Goal: Transaction & Acquisition: Purchase product/service

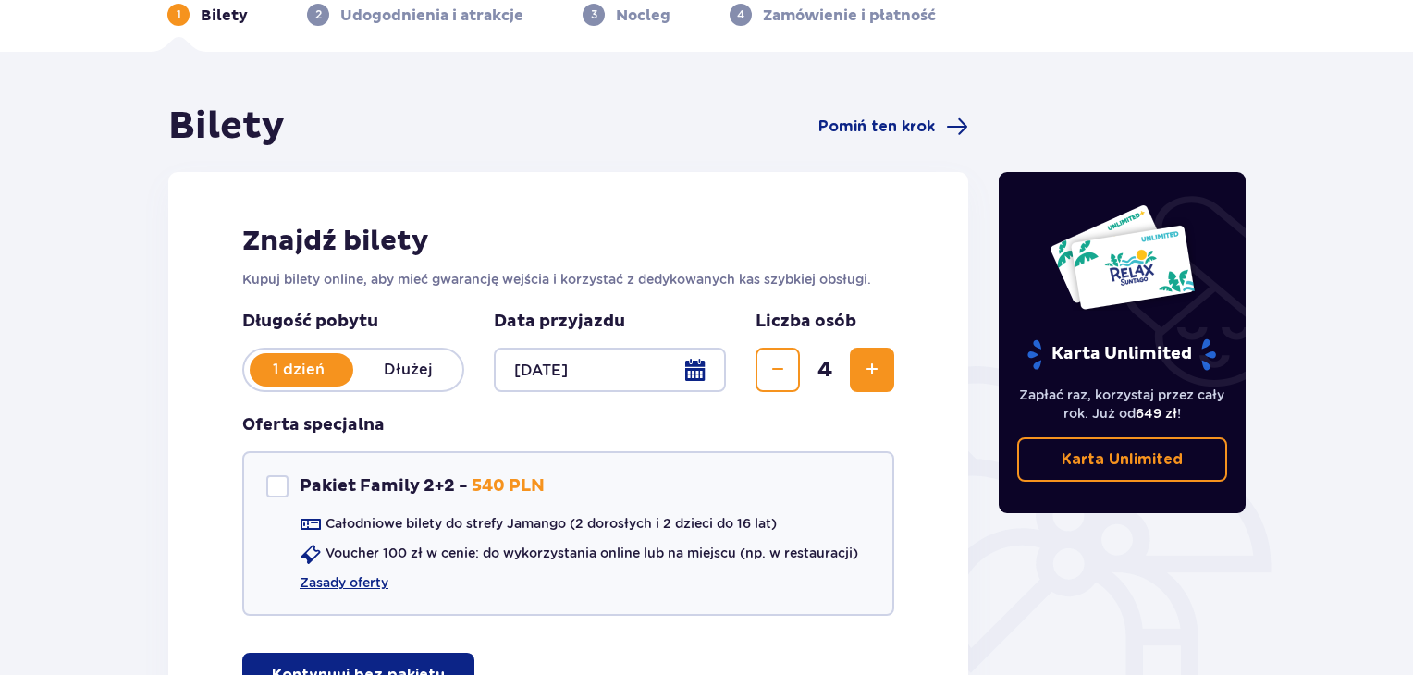
scroll to position [185, 0]
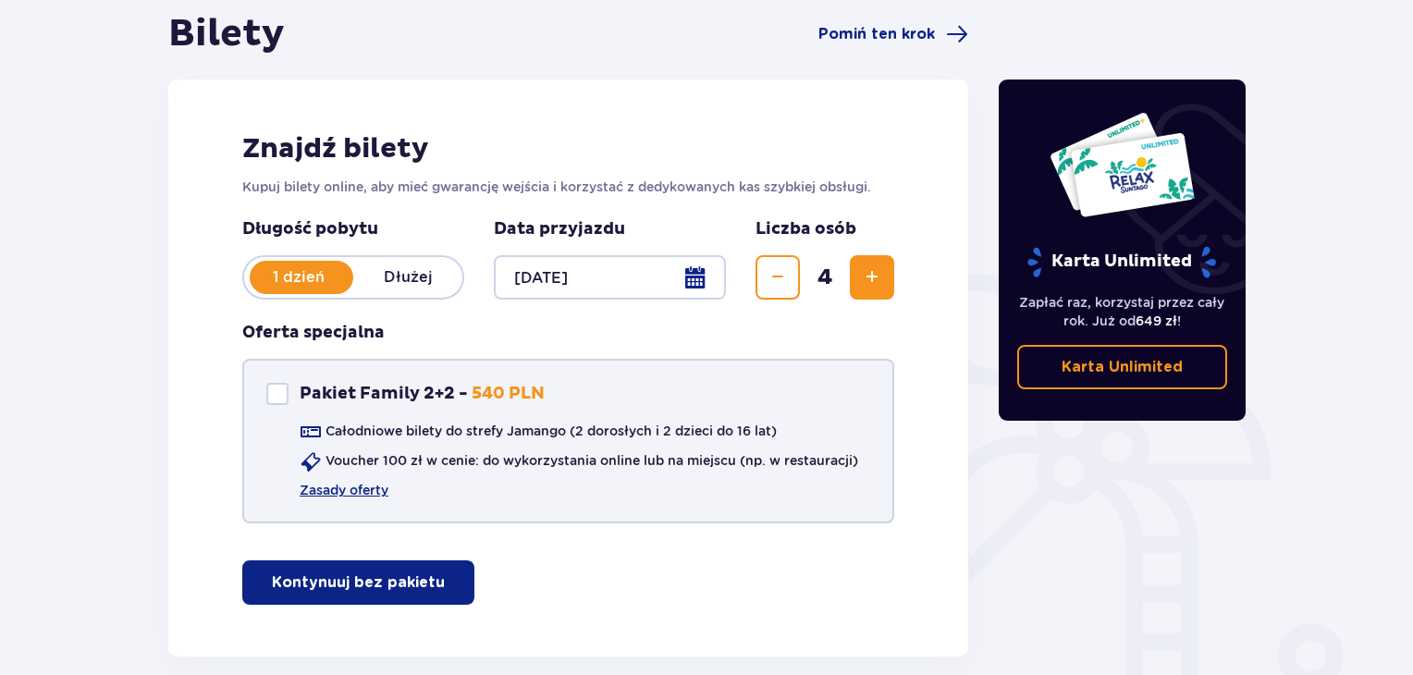
click at [372, 397] on p "Pakiet Family 2+2 -" at bounding box center [384, 394] width 168 height 22
checkbox input "true"
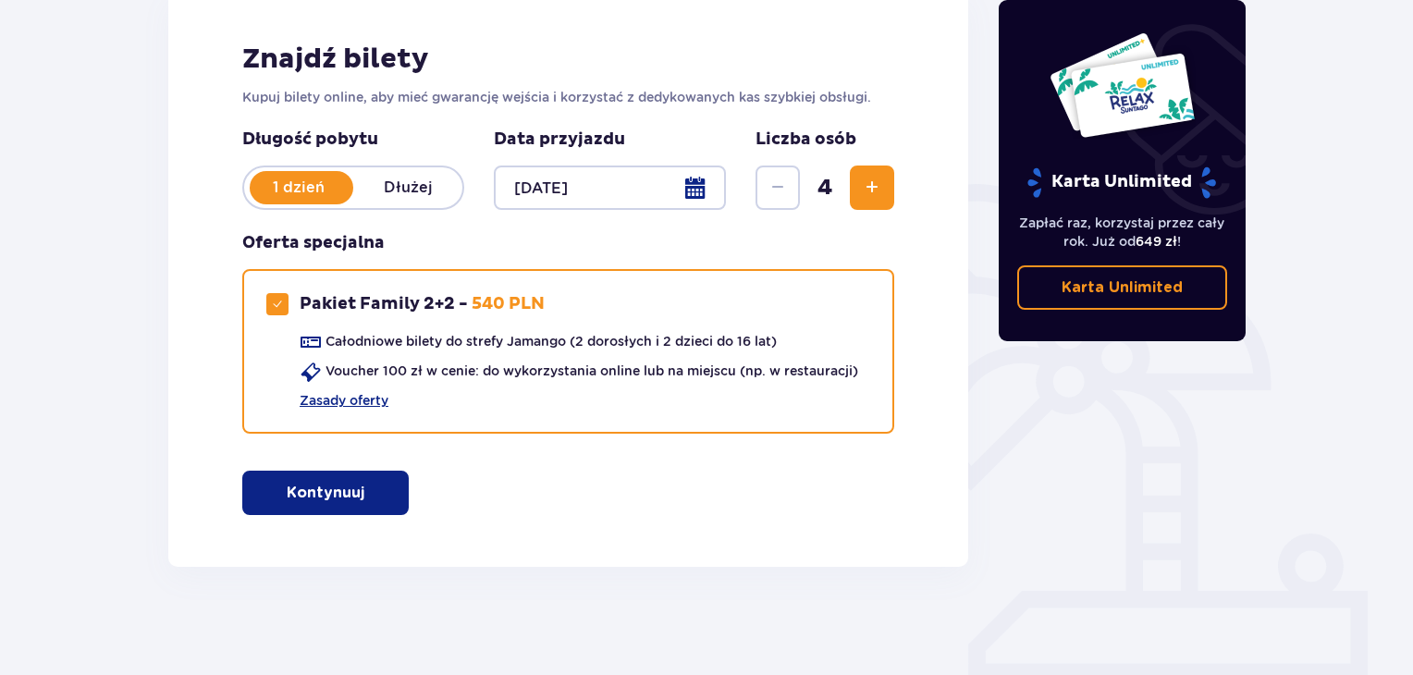
scroll to position [277, 0]
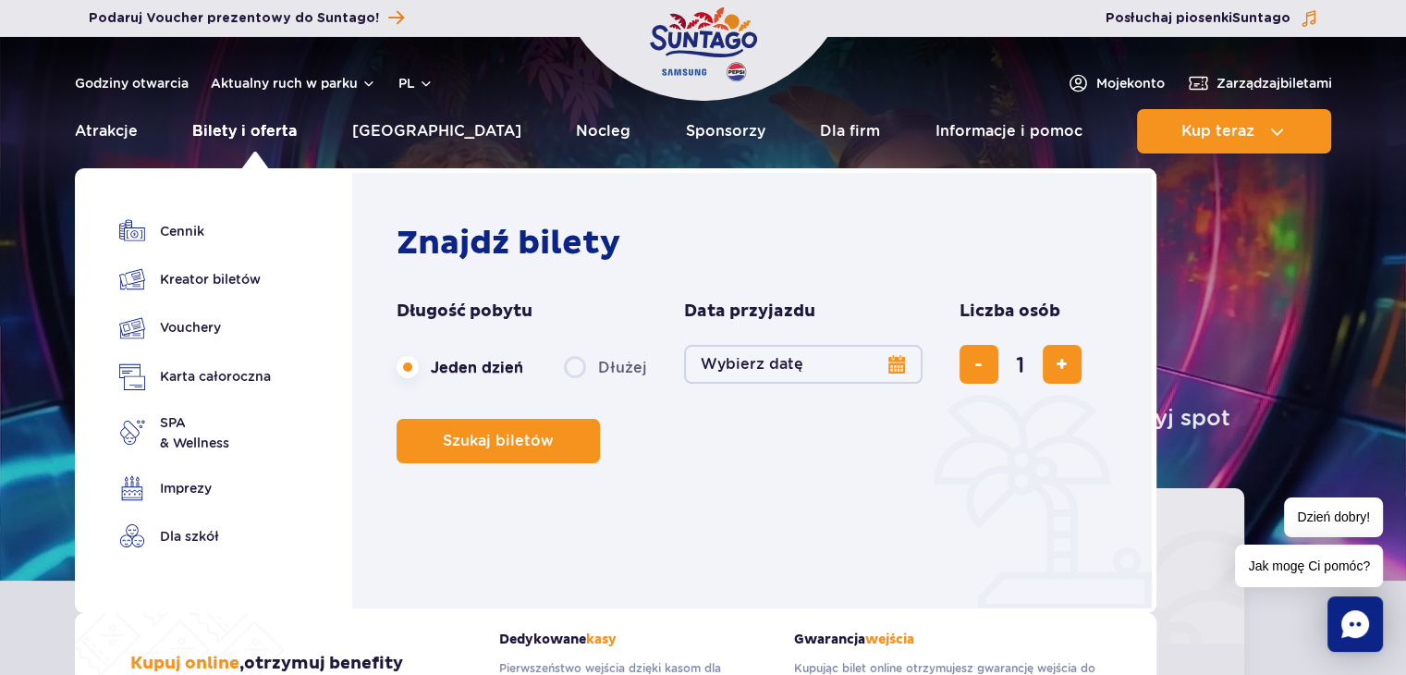
click at [284, 120] on link "Bilety i oferta" at bounding box center [244, 131] width 104 height 44
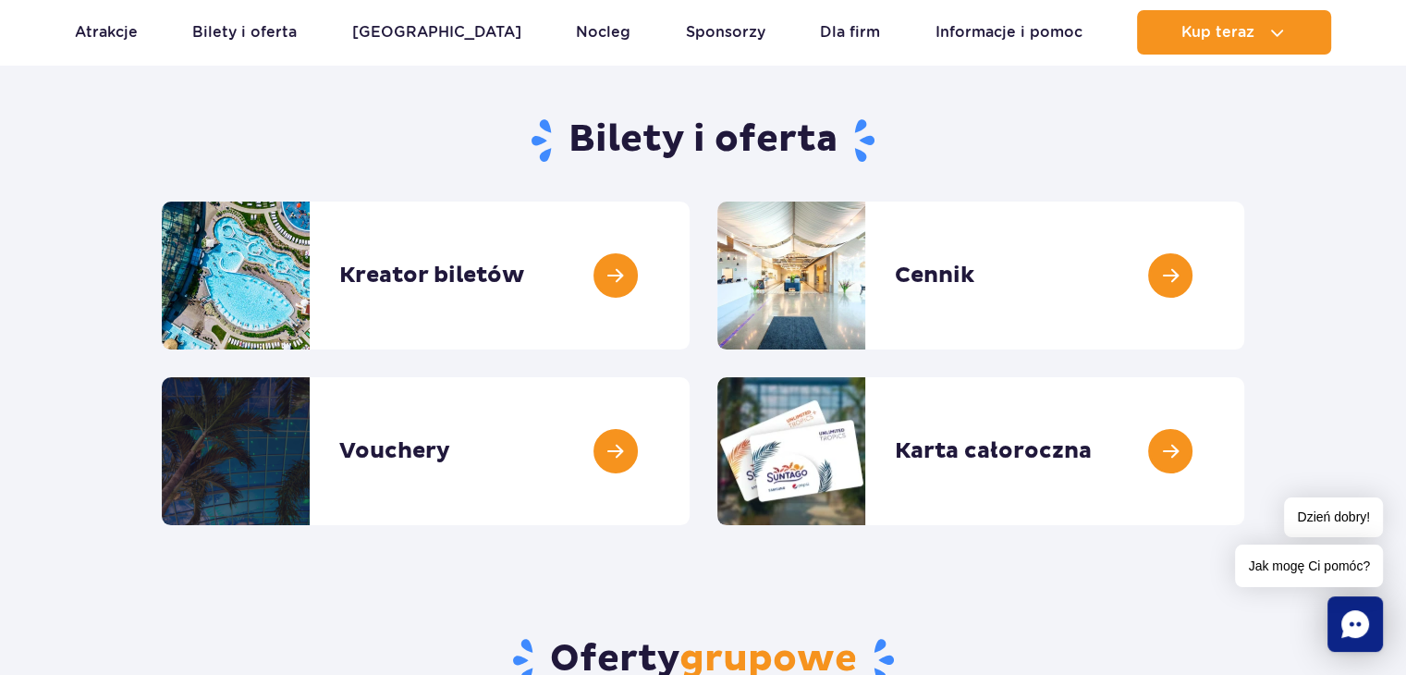
scroll to position [185, 0]
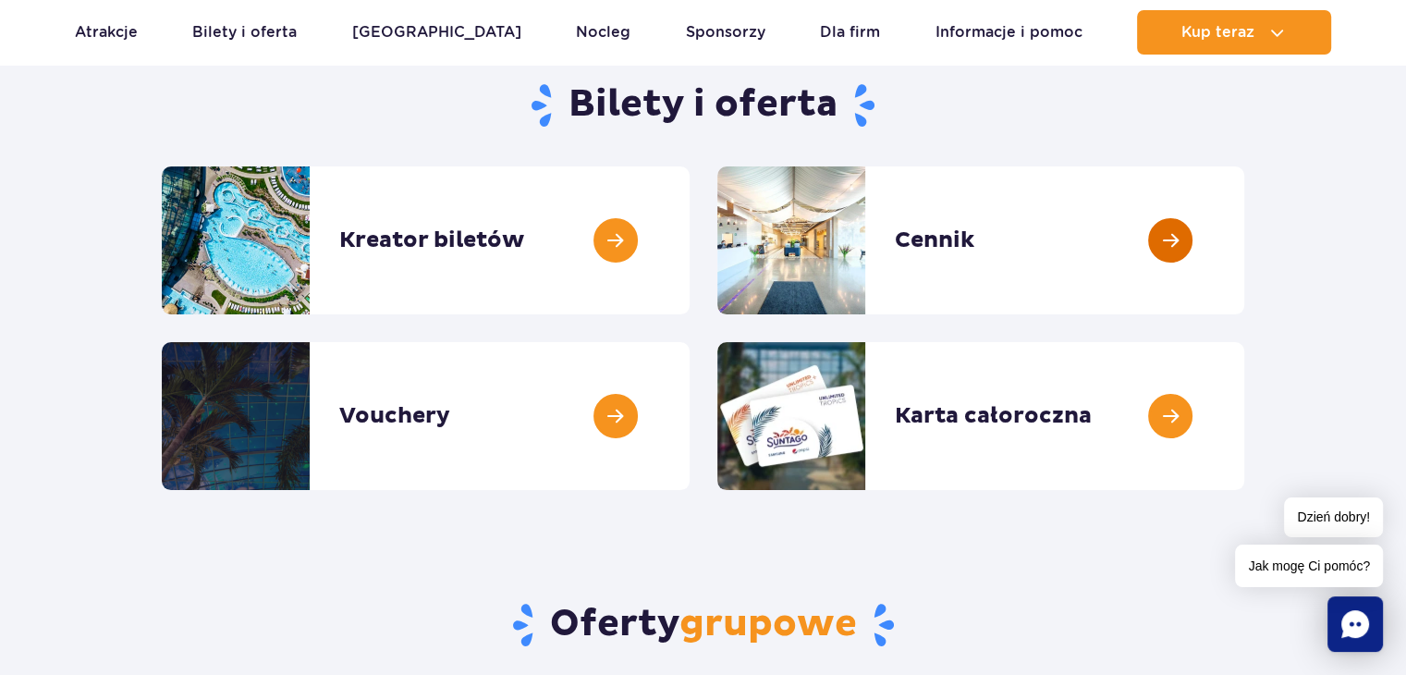
click at [1245, 250] on link at bounding box center [1245, 240] width 0 height 148
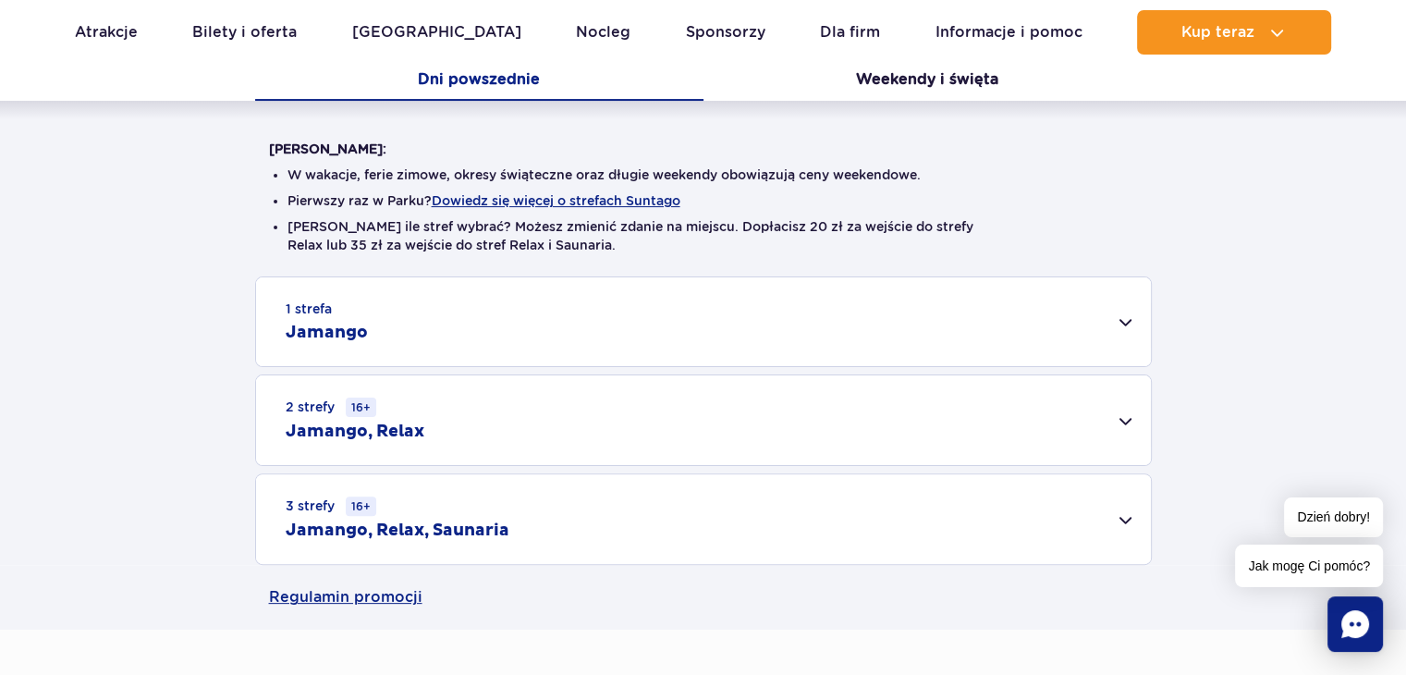
scroll to position [462, 0]
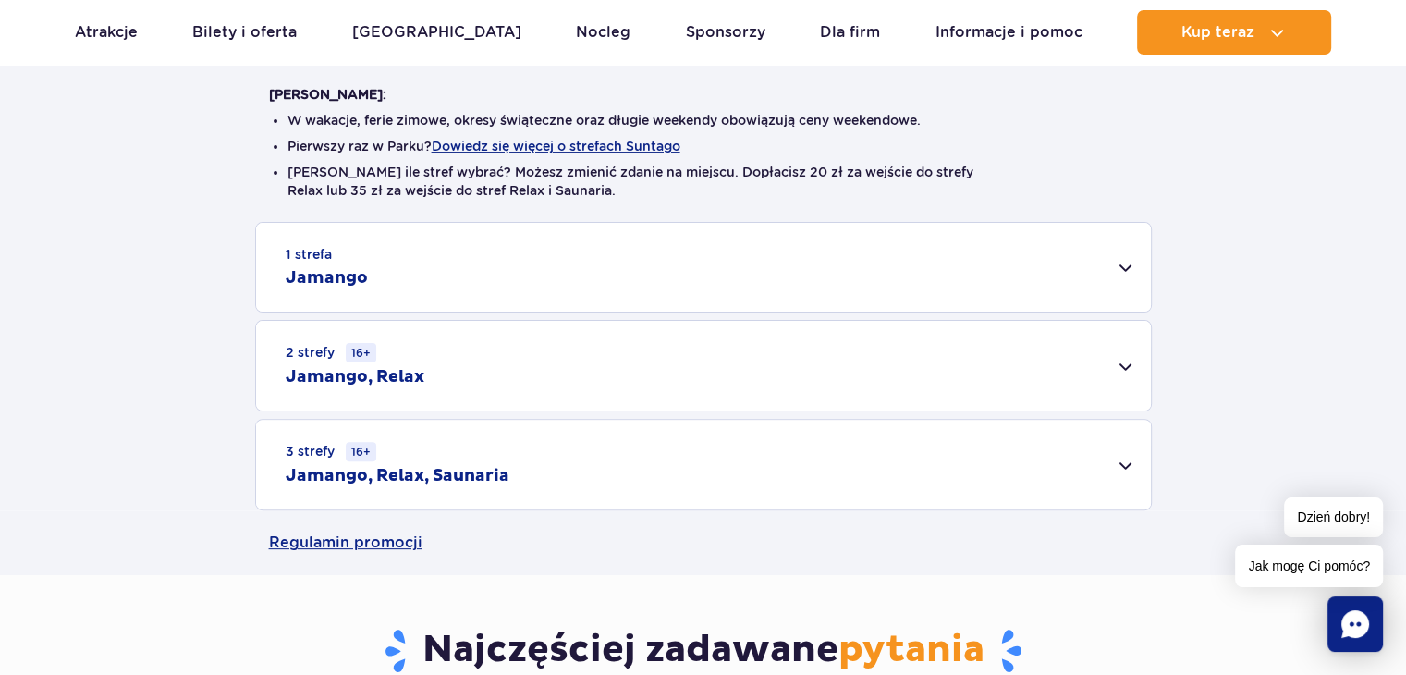
click at [1118, 463] on div "3 strefy 16+ Jamango, Relax, Saunaria" at bounding box center [703, 465] width 895 height 90
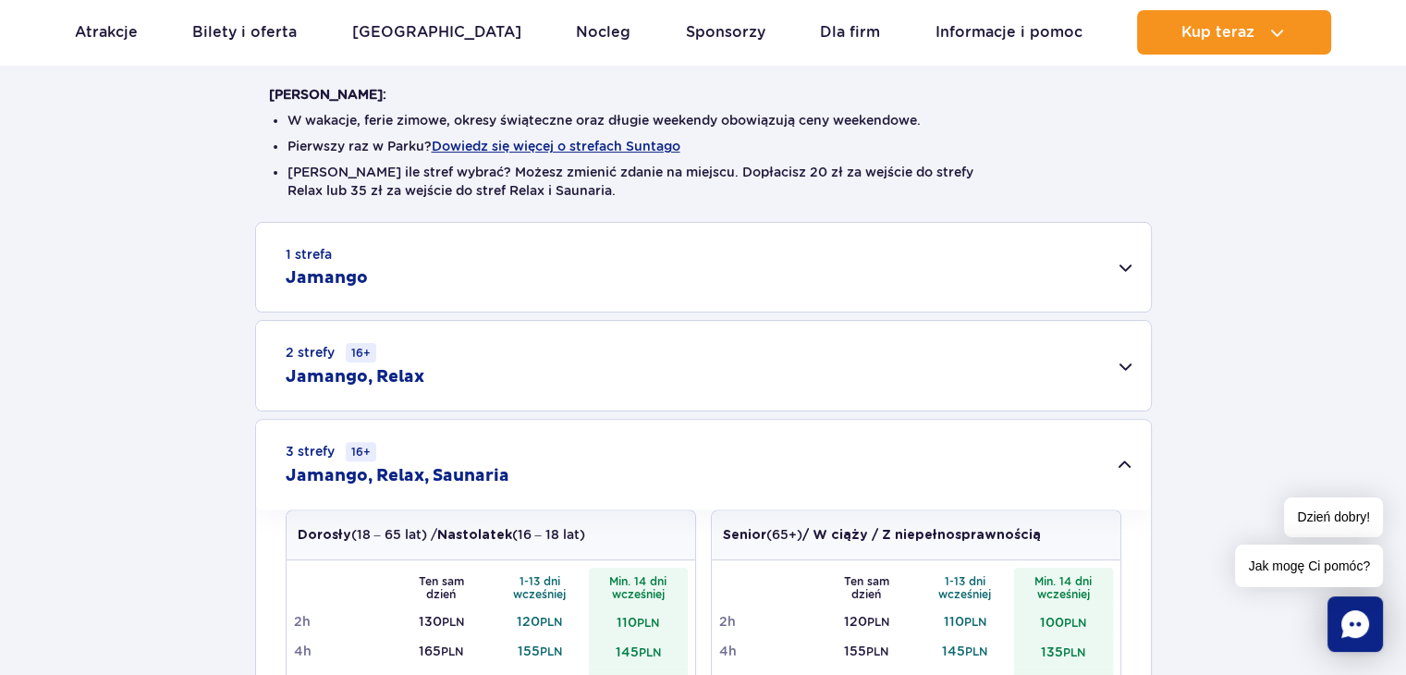
click at [1079, 370] on div "2 strefy 16+ Jamango, Relax" at bounding box center [703, 366] width 895 height 90
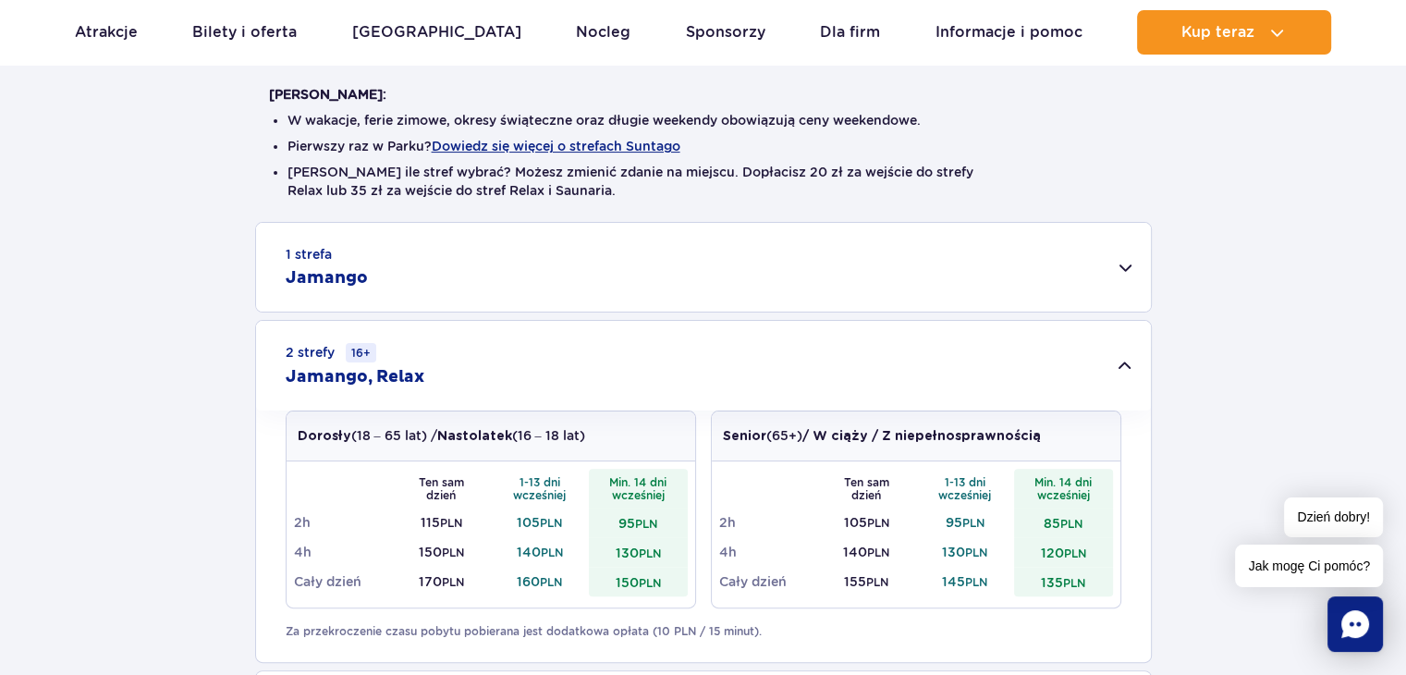
click at [429, 273] on div "1 strefa Jamango" at bounding box center [703, 267] width 895 height 89
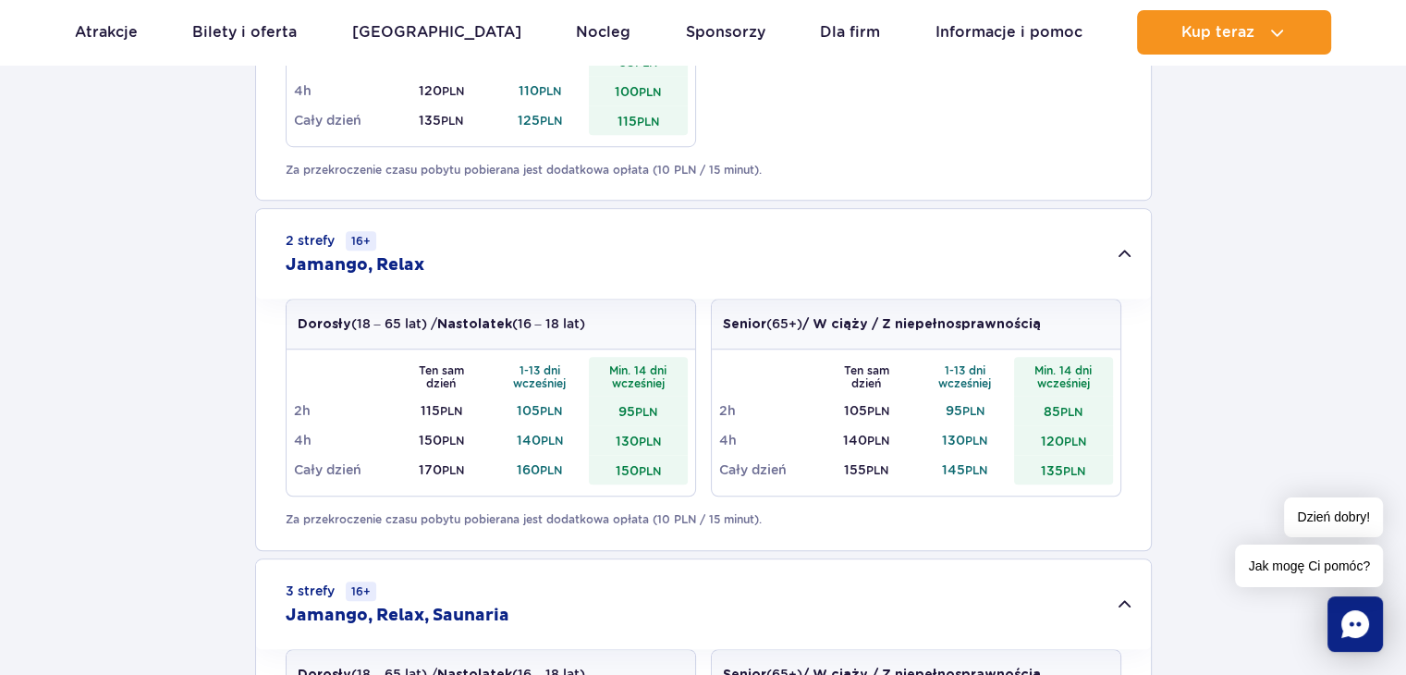
scroll to position [1572, 0]
